Goal: Browse casually

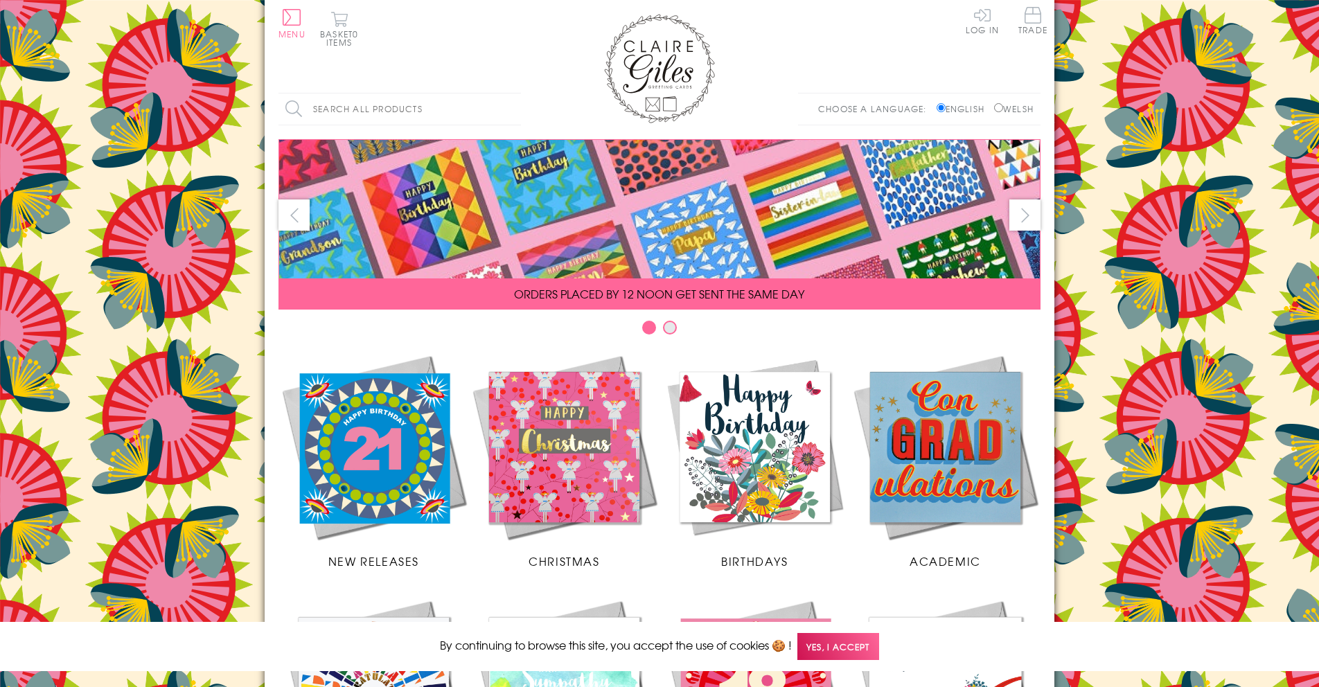
scroll to position [509, 0]
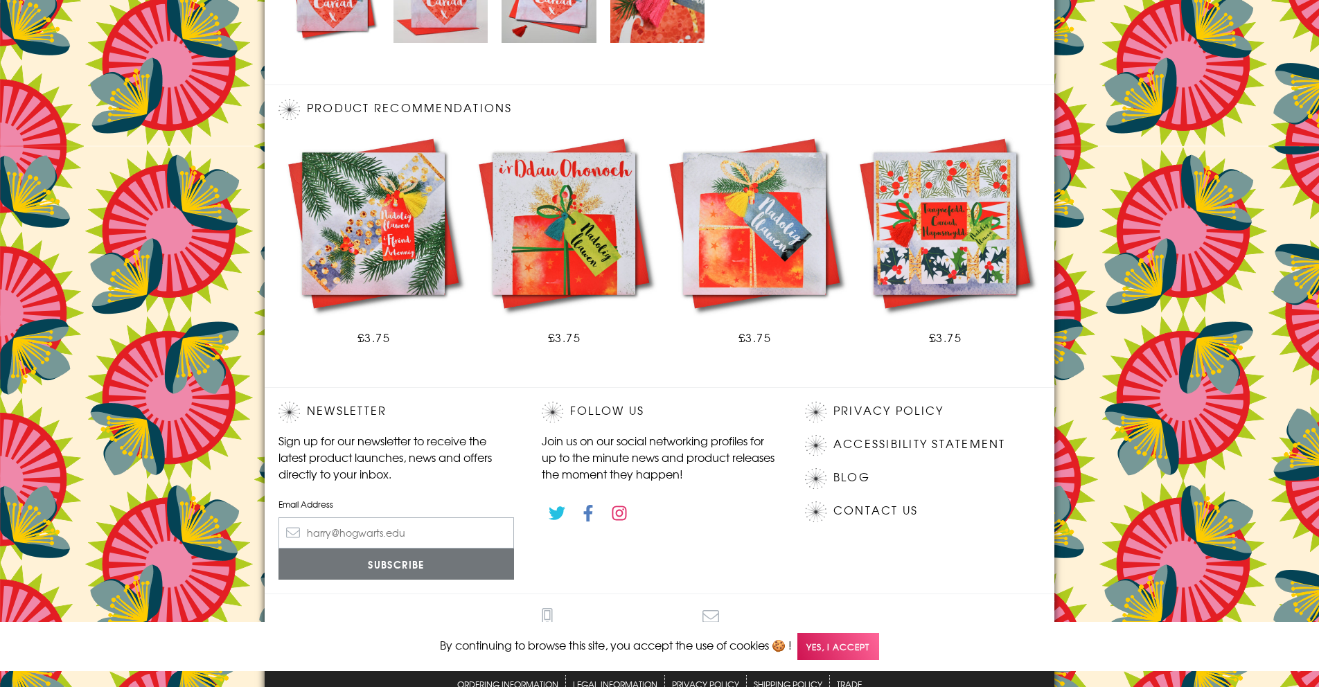
scroll to position [742, 0]
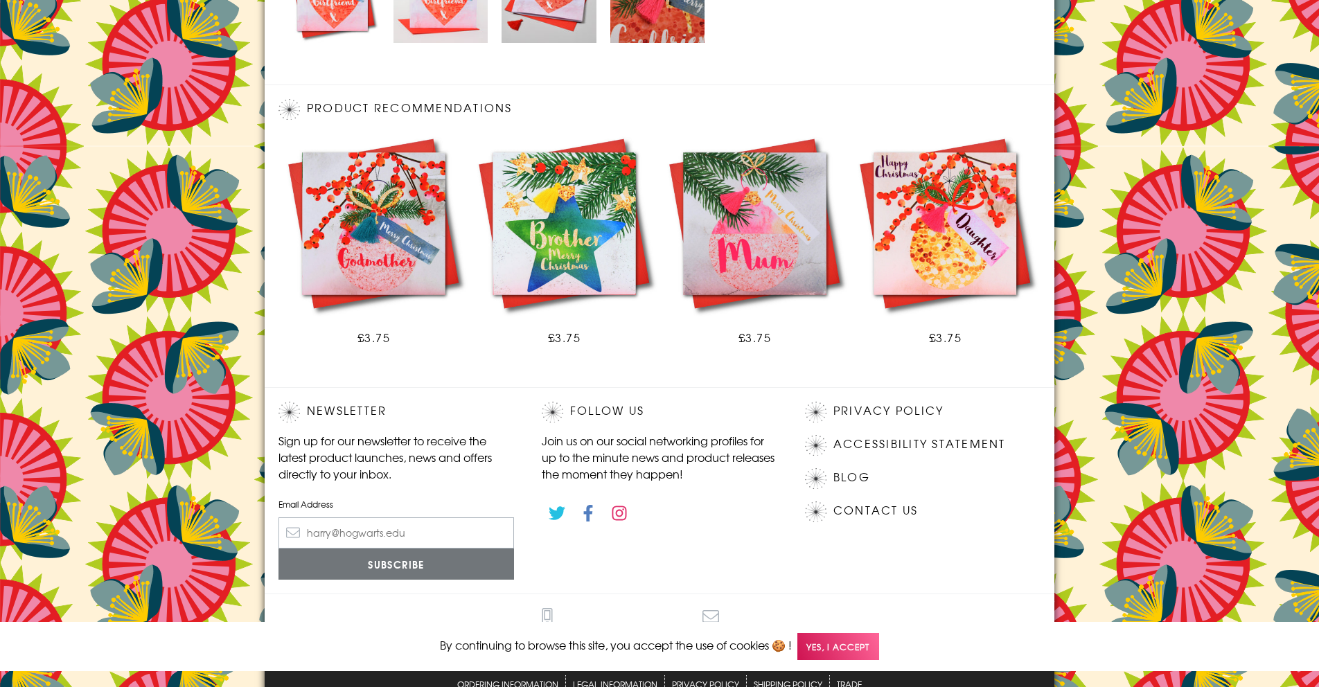
scroll to position [742, 0]
